Goal: Information Seeking & Learning: Learn about a topic

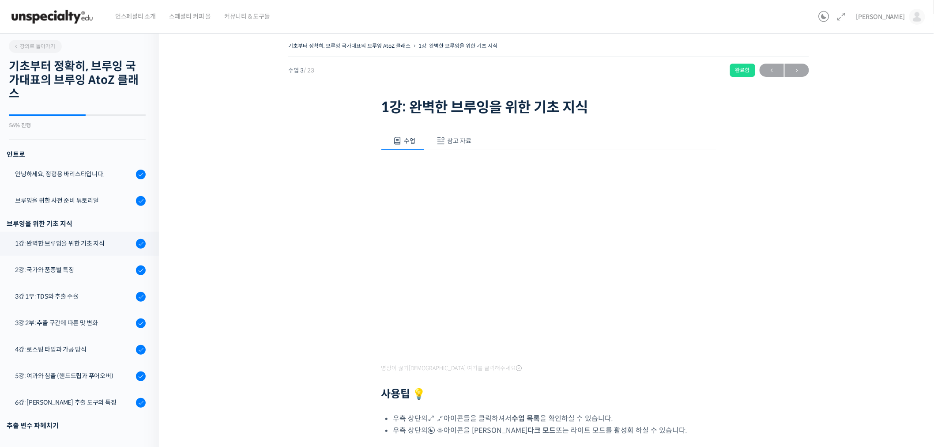
scroll to position [182, 0]
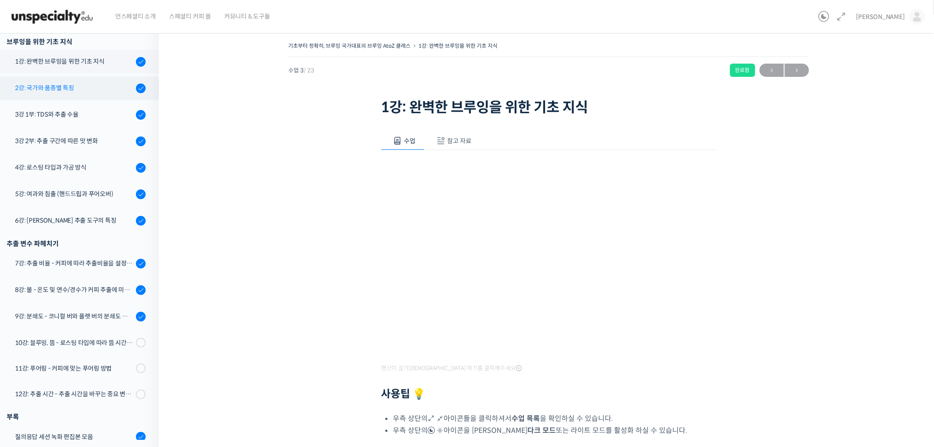
click at [70, 91] on div "2강: 국가와 품종별 특징" at bounding box center [74, 88] width 118 height 10
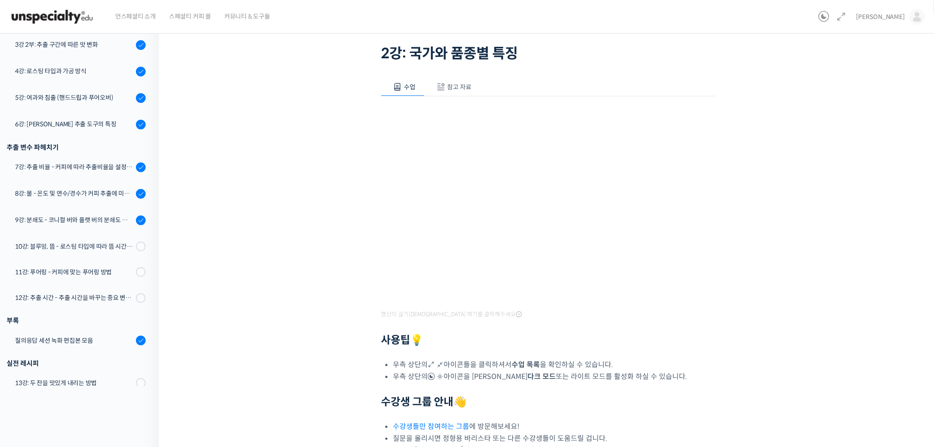
scroll to position [24, 0]
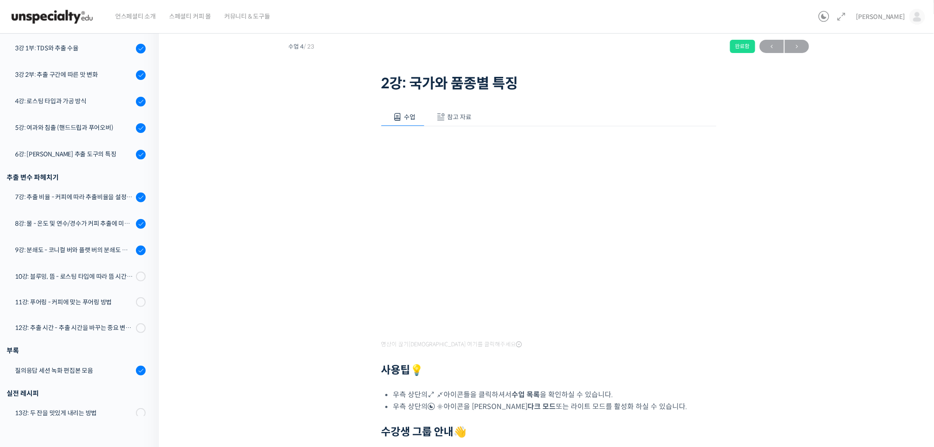
click at [458, 118] on span "참고 자료" at bounding box center [460, 117] width 24 height 8
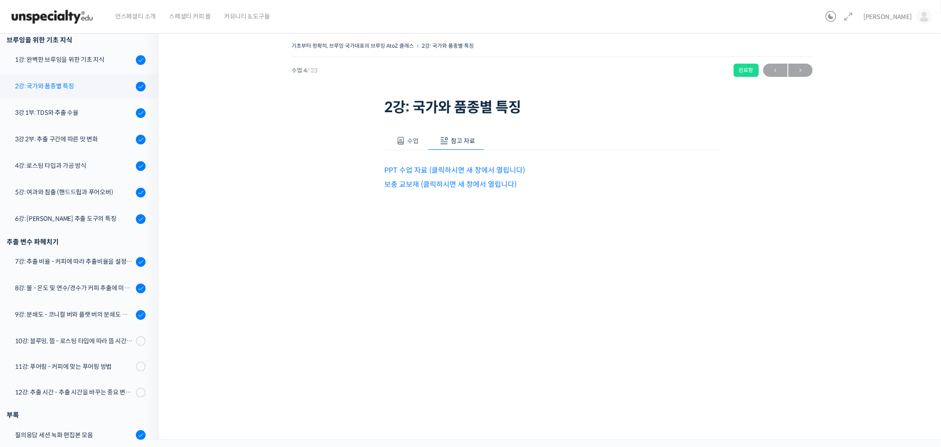
scroll to position [175, 0]
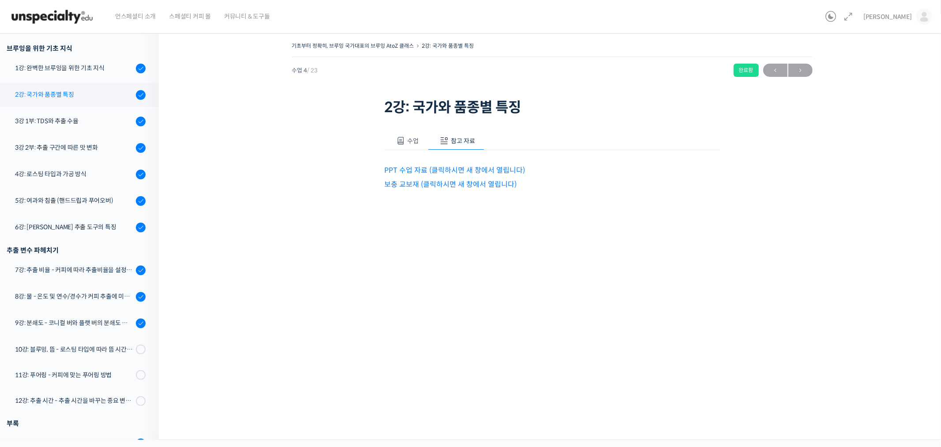
click at [93, 95] on div "2강: 국가와 품종별 특징" at bounding box center [74, 95] width 118 height 10
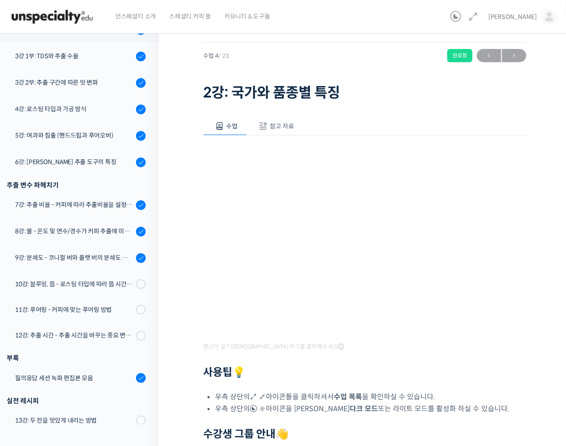
scroll to position [49, 0]
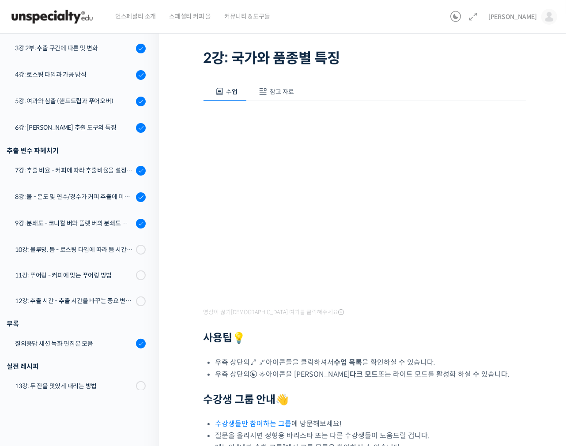
click at [381, 312] on div "영상이 끊기신다면 여기를 클릭해주세요 사용팁 💡 우측 상단의 아이콘들을 클릭하셔서 수업 목록 을 확인하실 수 있습니다. 우측 상단의 아이콘을 …" at bounding box center [364, 277] width 323 height 353
click at [536, 243] on div "기초부터 정확히, 브루잉 국가대표의 브루잉 AtoZ 클래스 2강: 국가와 품종별 특징 완료함 수업 4 / 23 완료함 ← 이전 다음 → 2강:…" at bounding box center [364, 244] width 411 height 535
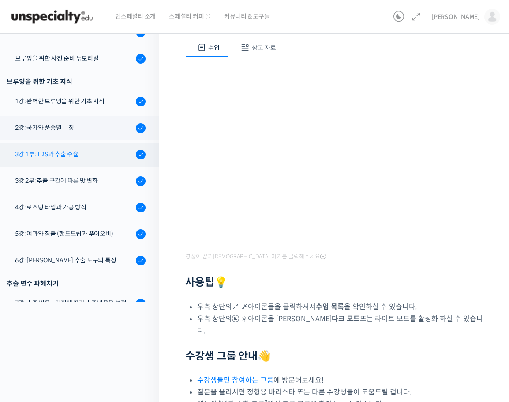
click at [87, 153] on div "3강 1부: TDS와 추출 수율" at bounding box center [74, 154] width 118 height 10
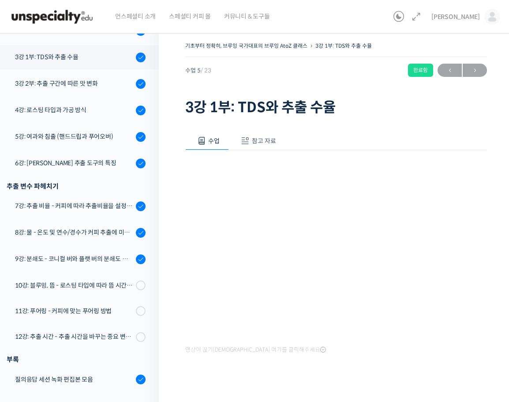
scroll to position [251, 0]
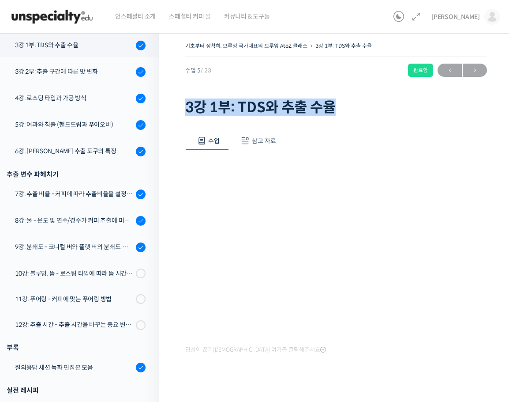
drag, startPoint x: 190, startPoint y: 106, endPoint x: 365, endPoint y: 106, distance: 175.2
click at [360, 105] on h1 "3강 1부: TDS와 추출 수율" at bounding box center [336, 107] width 302 height 17
copy h1 "3강 1부: TDS와 추출 수율"
click at [257, 143] on span "참고 자료" at bounding box center [264, 141] width 24 height 8
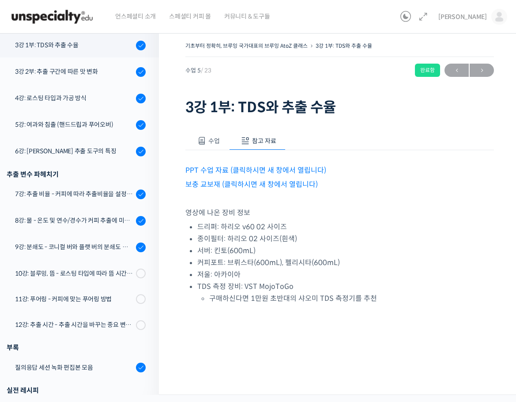
click at [346, 149] on div "수업 참고 자료" at bounding box center [339, 141] width 309 height 19
click at [205, 138] on span at bounding box center [201, 140] width 9 height 9
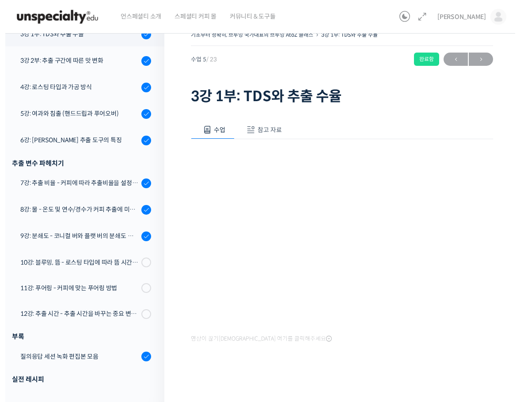
scroll to position [13, 0]
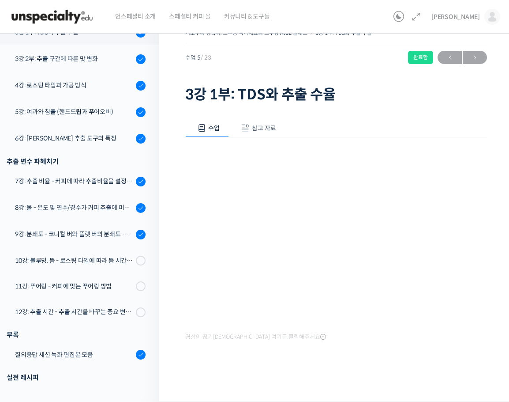
click at [429, 334] on div "영상이 끊기[DEMOGRAPHIC_DATA] 여기를 클릭해주세요" at bounding box center [336, 240] width 302 height 206
click at [361, 134] on div "수업 참고 자료" at bounding box center [336, 128] width 302 height 19
click at [373, 129] on div "수업 참고 자료" at bounding box center [336, 128] width 302 height 19
click at [339, 148] on div "영상이 끊기[DEMOGRAPHIC_DATA] 여기를 클릭해주세요" at bounding box center [336, 240] width 302 height 206
click at [431, 128] on div "수업 참고 자료" at bounding box center [336, 128] width 302 height 19
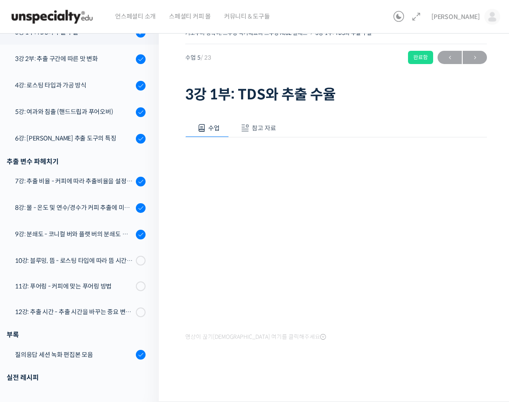
click at [346, 138] on div "영상이 끊기[DEMOGRAPHIC_DATA] 여기를 클릭해주세요" at bounding box center [336, 240] width 302 height 206
drag, startPoint x: 325, startPoint y: 57, endPoint x: 324, endPoint y: 62, distance: 4.9
click at [325, 57] on div "수업 5 / 23 완료함 ← 이전 다음 →" at bounding box center [336, 57] width 302 height 13
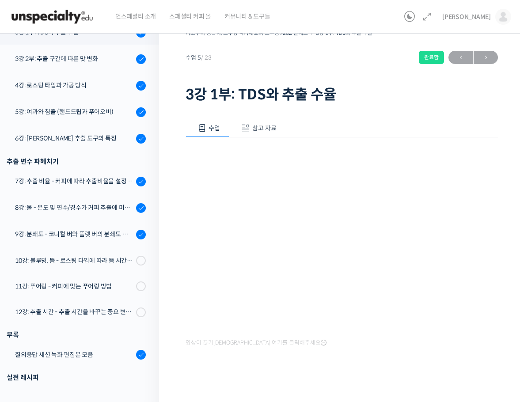
click at [402, 45] on div "기초부터 정확히, 브루잉 국가대표의 브루잉 AtoZ 클래스 3강 1부: TDS와 추출 수율 완료함 수업 5 / 23 완료함 ← 이전 다음 → …" at bounding box center [341, 66] width 312 height 79
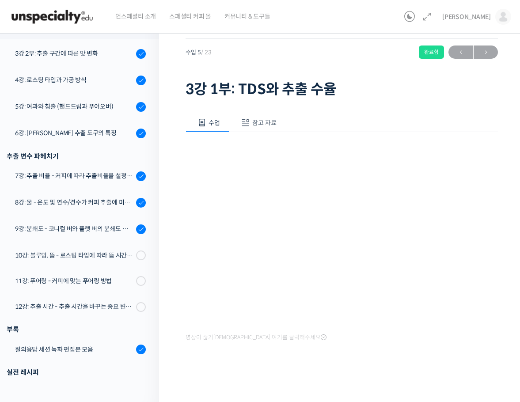
scroll to position [19, 0]
click at [447, 119] on div "수업 참고 자료" at bounding box center [341, 122] width 312 height 19
